Goal: Complete application form

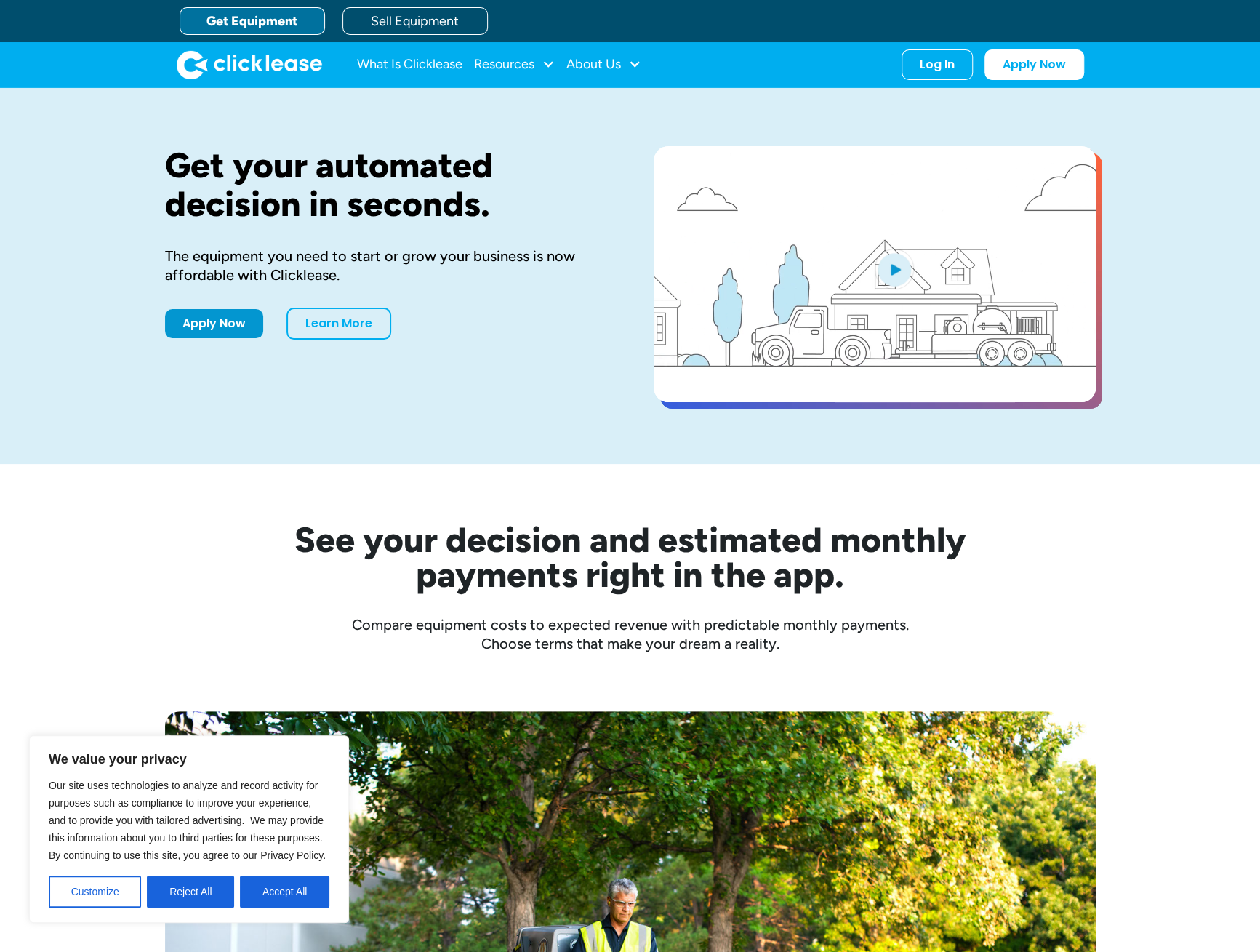
click at [289, 18] on link "Get Equipment" at bounding box center [253, 21] width 145 height 28
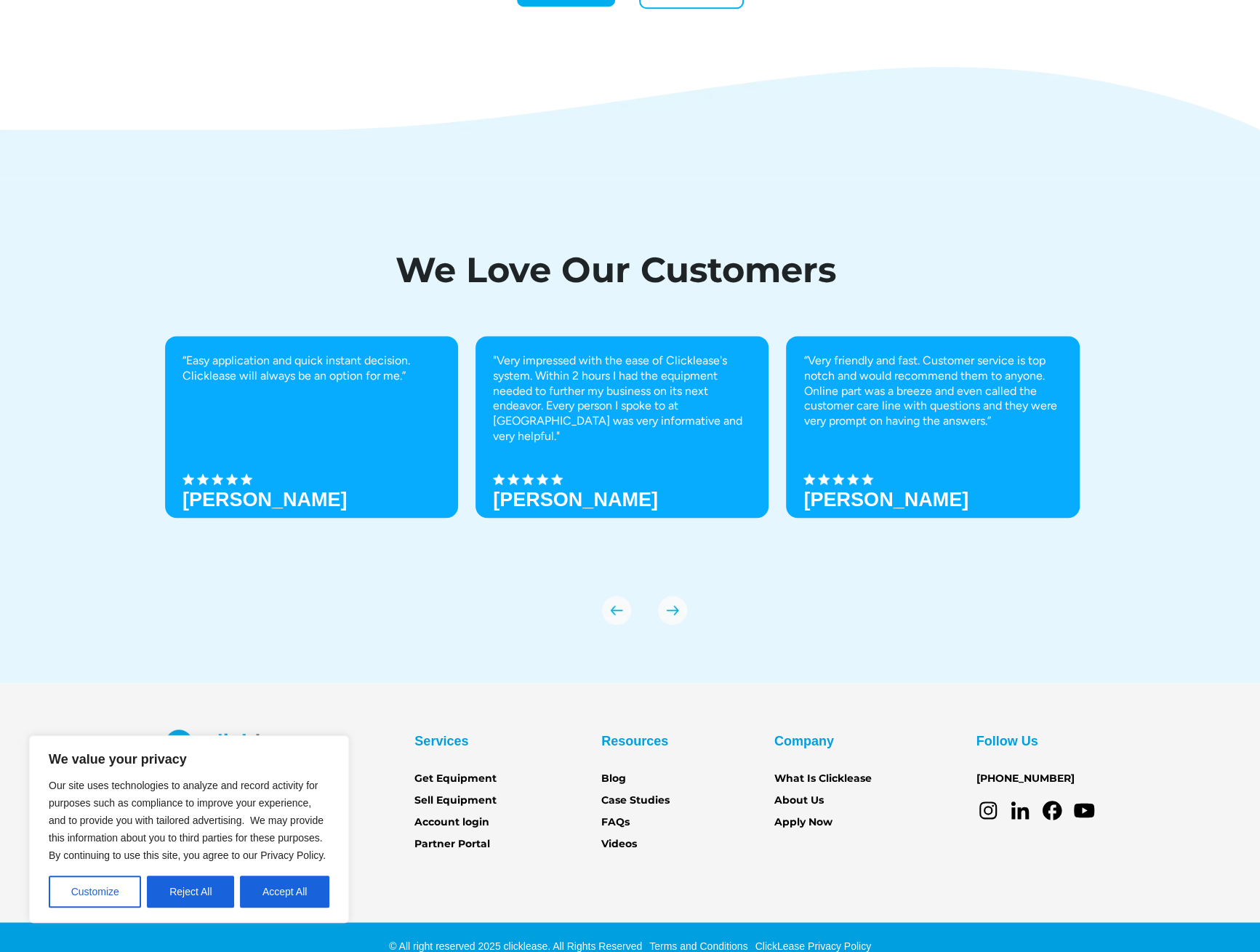
scroll to position [4754, 0]
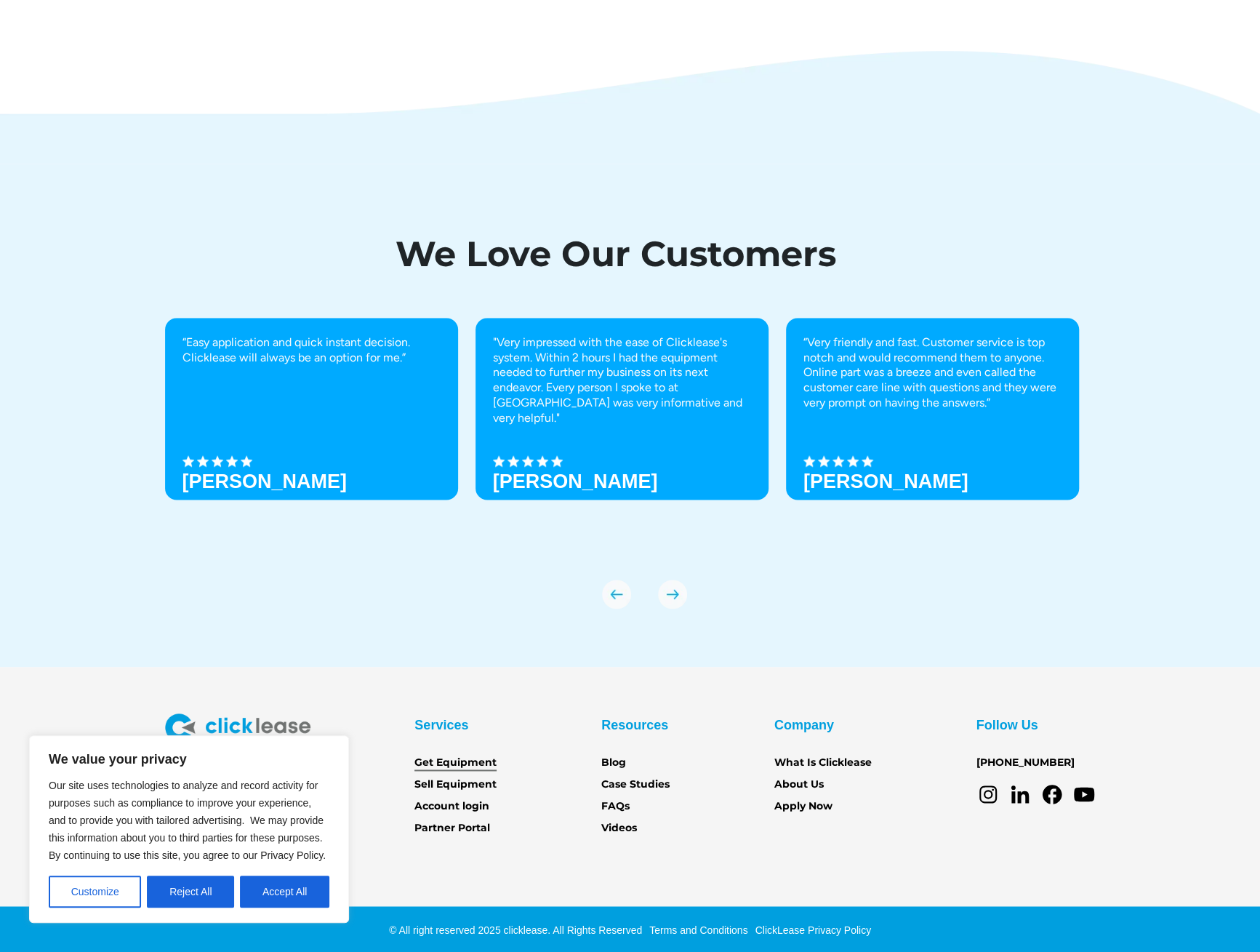
click at [446, 756] on link "Get Equipment" at bounding box center [456, 762] width 83 height 16
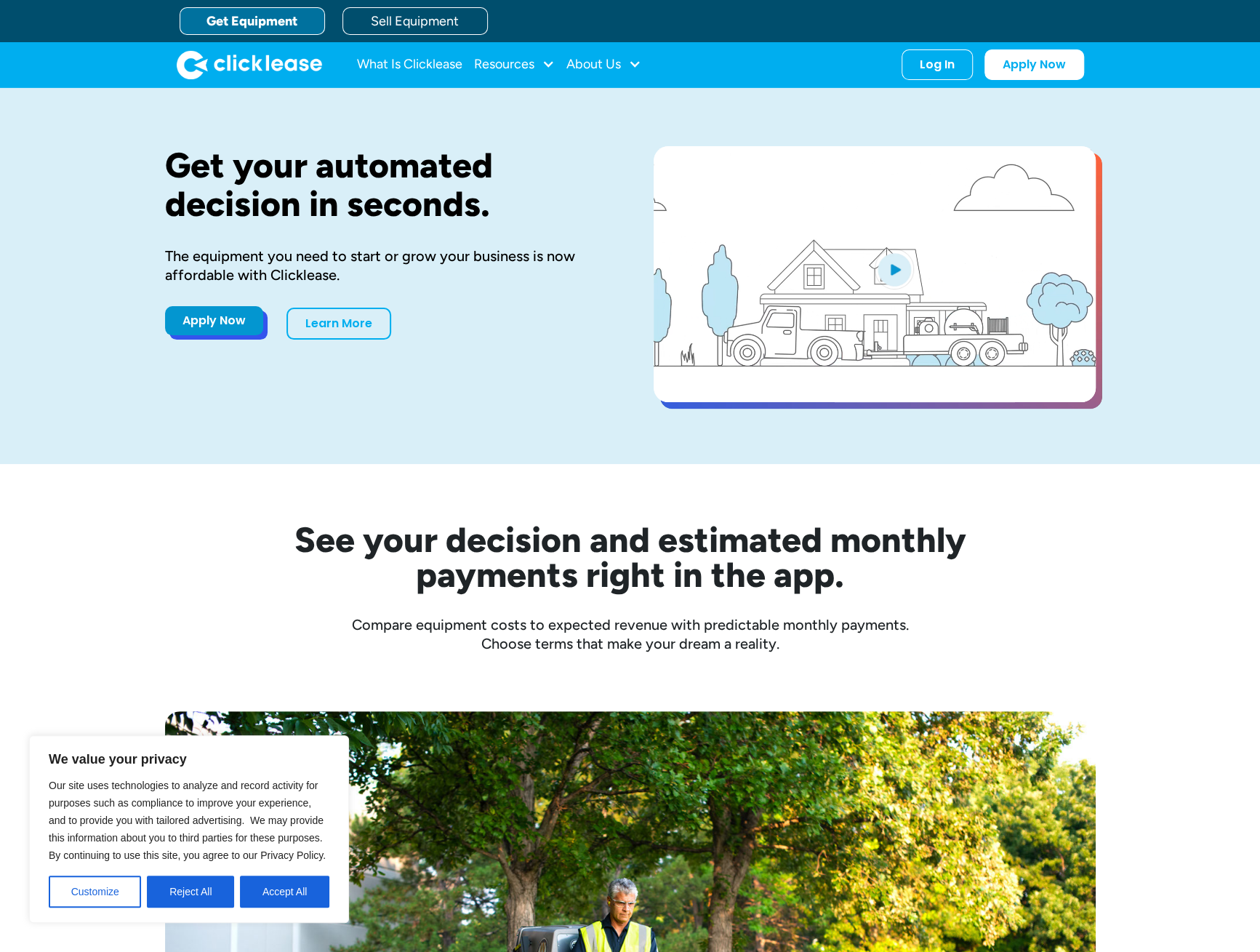
click at [222, 319] on link "Apply Now" at bounding box center [214, 321] width 98 height 29
